Goal: Task Accomplishment & Management: Manage account settings

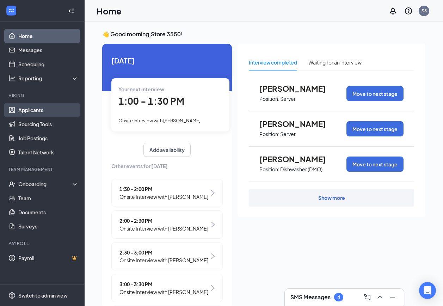
click at [36, 105] on link "Applicants" at bounding box center [48, 110] width 60 height 14
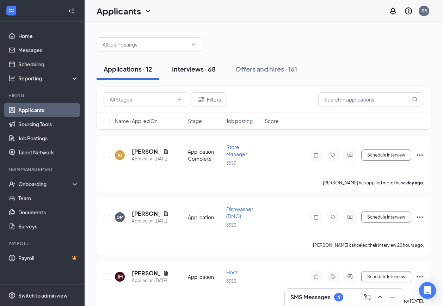
click at [197, 67] on div "Interviews · 68" at bounding box center [194, 68] width 44 height 9
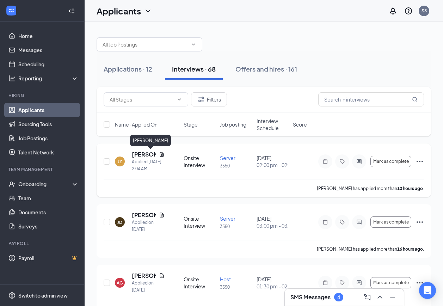
click at [143, 155] on h5 "[PERSON_NAME]" at bounding box center [144, 154] width 24 height 8
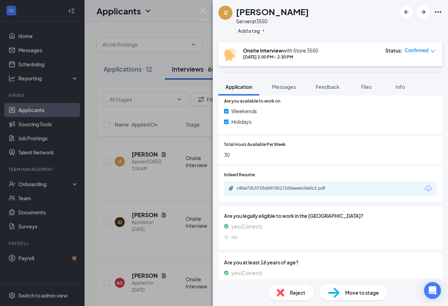
scroll to position [317, 0]
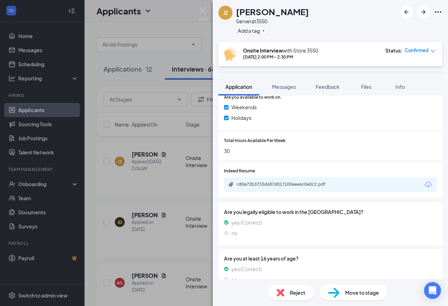
click at [363, 187] on div "c80e72b3733d687d017100eee6c0e0c2.pdf" at bounding box center [330, 184] width 213 height 15
click at [292, 183] on div "c80e72b3733d687d017100eee6c0e0c2.pdf" at bounding box center [286, 184] width 99 height 6
